Goal: Information Seeking & Learning: Learn about a topic

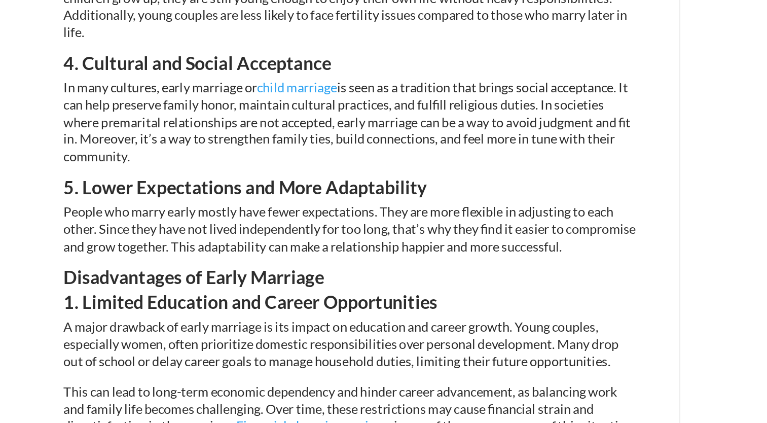
scroll to position [754, 0]
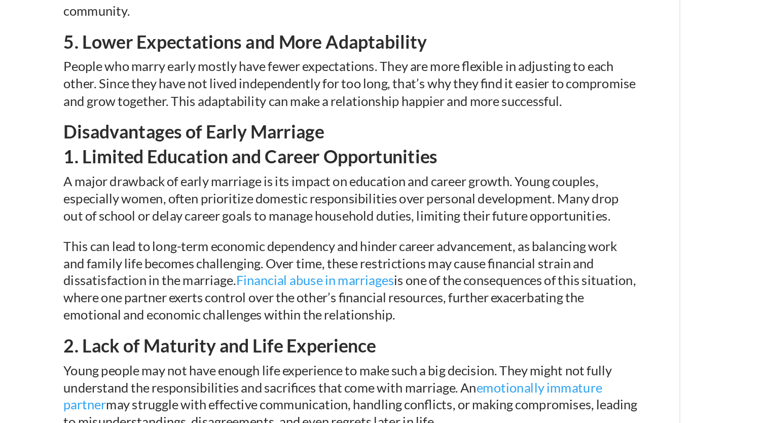
click at [89, 191] on div "5 Key Advantages and Disadvantages of Early Marriage [DATE] | Marriage guidelin…" at bounding box center [383, 394] width 767 height 2311
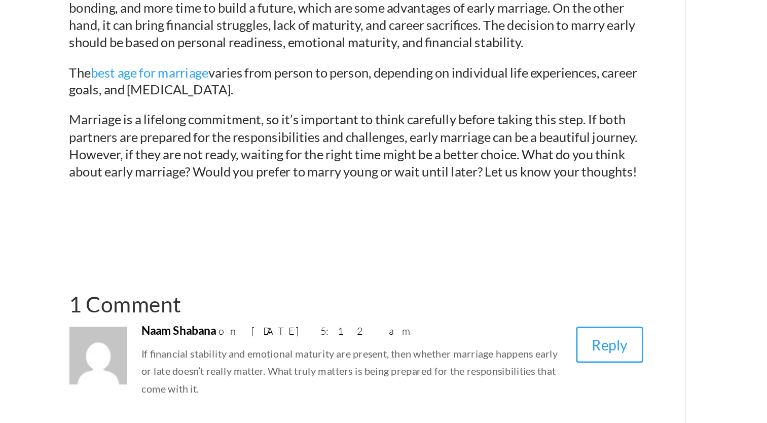
scroll to position [1630, 0]
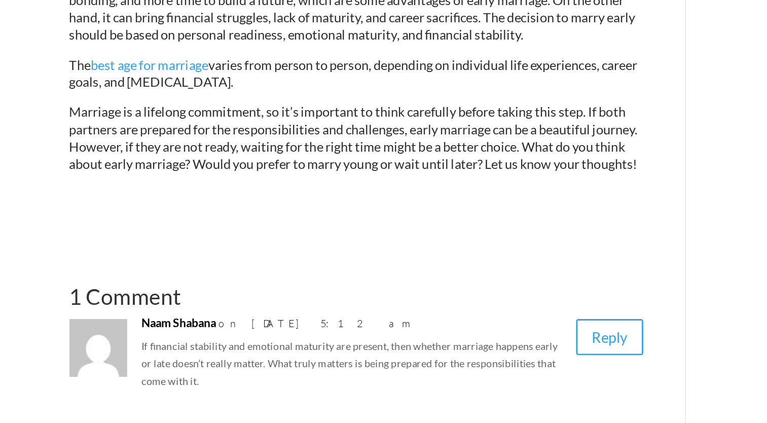
click at [169, 246] on span "Marriage is a lifelong commitment, so it’s important to think carefully before …" at bounding box center [309, 222] width 399 height 47
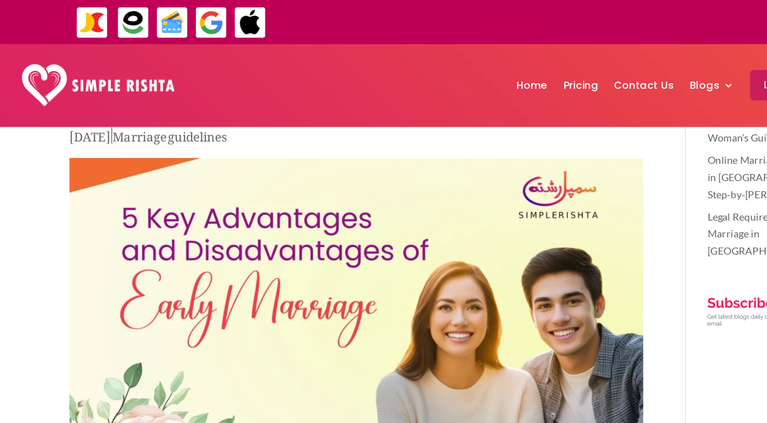
scroll to position [0, 0]
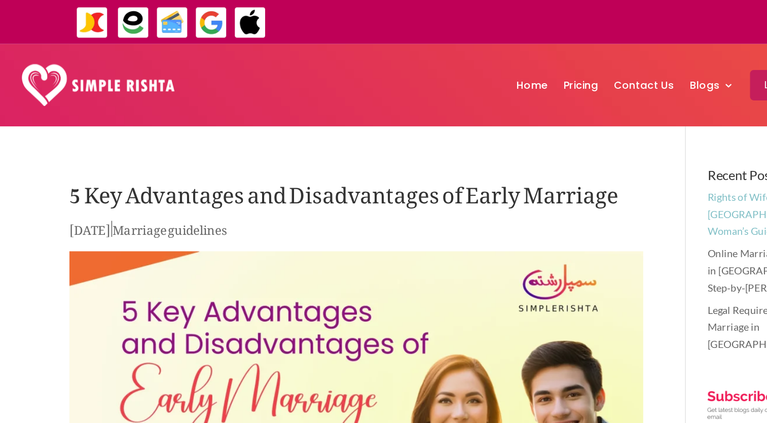
click at [581, 138] on link "Rights of Wife After Divorce in [GEOGRAPHIC_DATA]: A Woman’s Guide" at bounding box center [606, 150] width 97 height 33
drag, startPoint x: 446, startPoint y: 115, endPoint x: 318, endPoint y: 105, distance: 128.1
drag, startPoint x: 318, startPoint y: 103, endPoint x: 309, endPoint y: 101, distance: 9.8
